Goal: Information Seeking & Learning: Learn about a topic

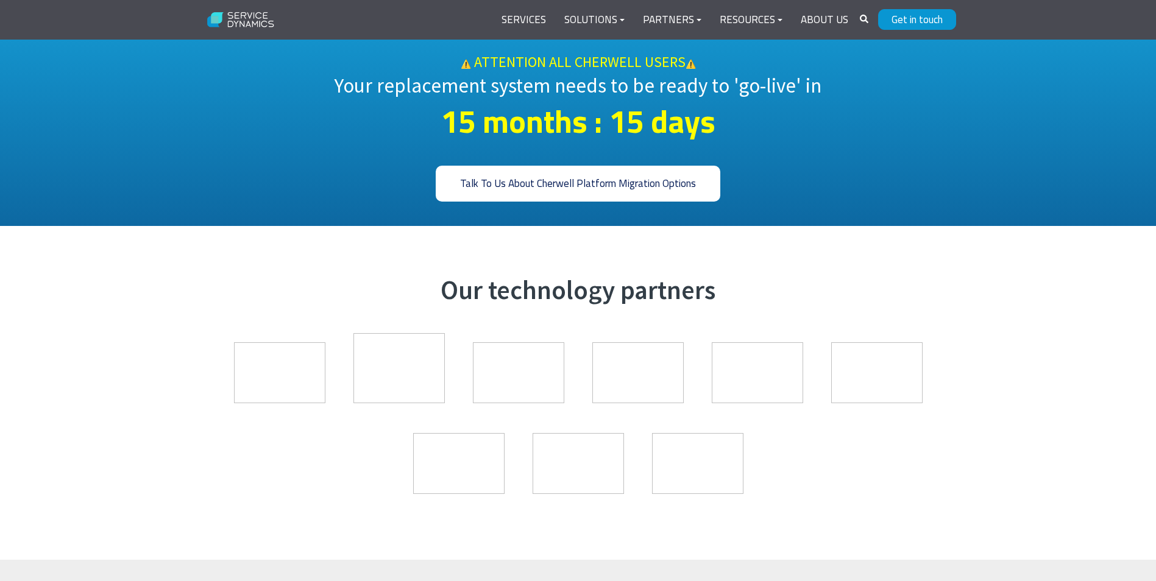
scroll to position [1219, 0]
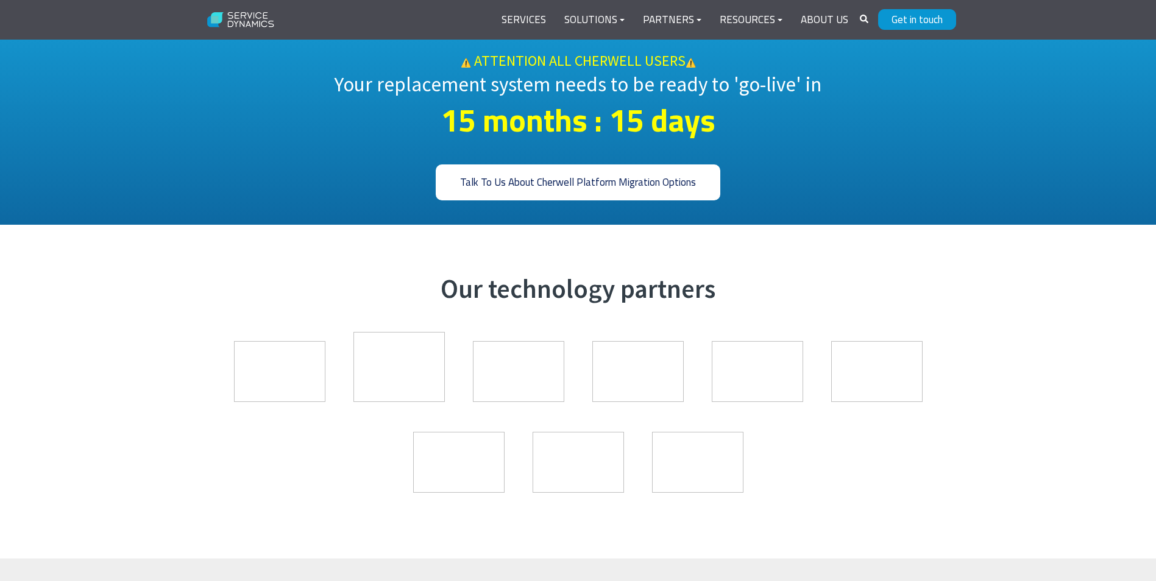
click at [518, 341] on img at bounding box center [518, 371] width 91 height 61
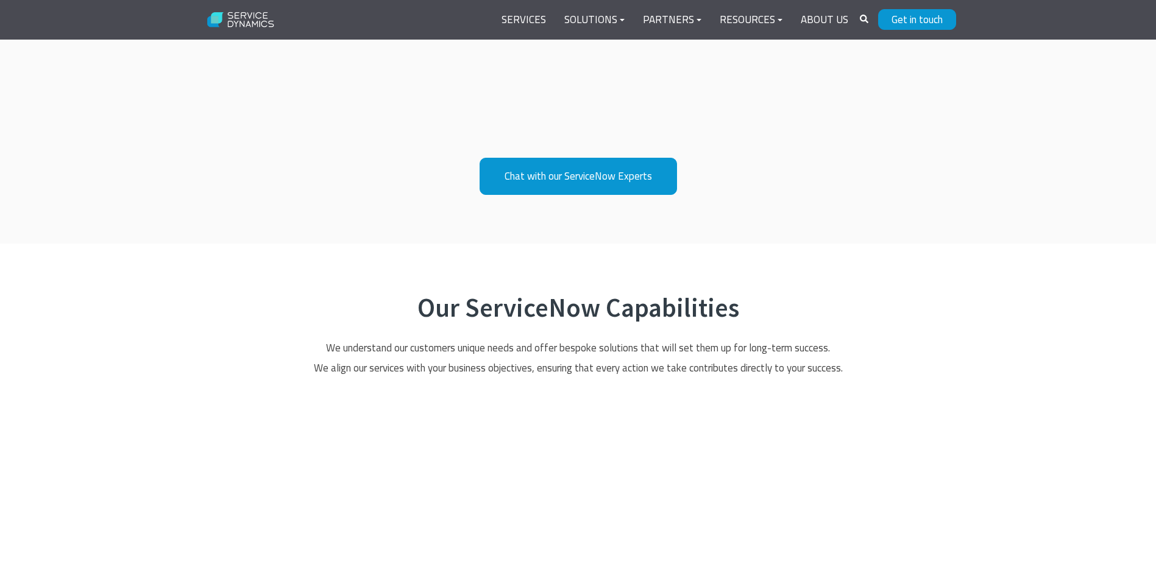
scroll to position [853, 0]
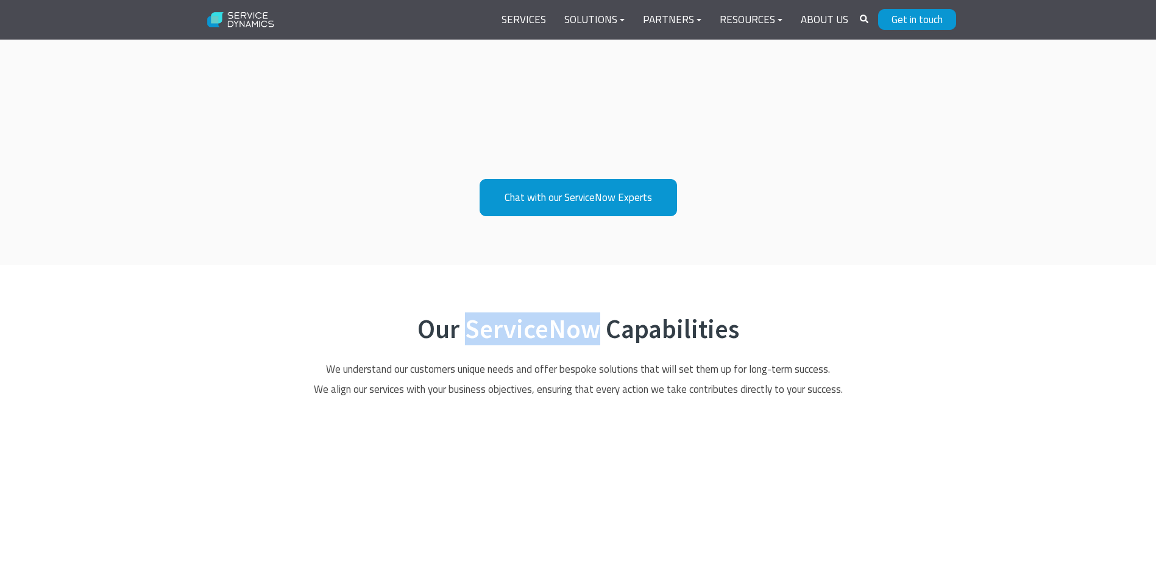
drag, startPoint x: 599, startPoint y: 332, endPoint x: 467, endPoint y: 332, distance: 132.2
click at [467, 332] on h2 "Our ServiceNow Capabilities" at bounding box center [579, 330] width 756 height 32
copy h2 "ServiceNow"
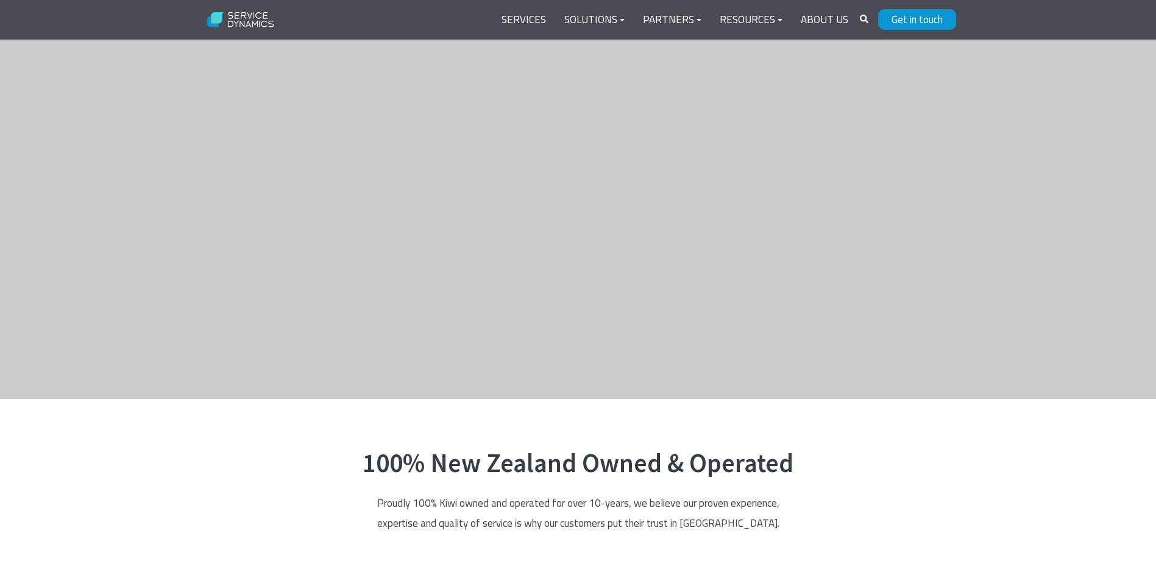
scroll to position [2986, 0]
